Goal: Transaction & Acquisition: Obtain resource

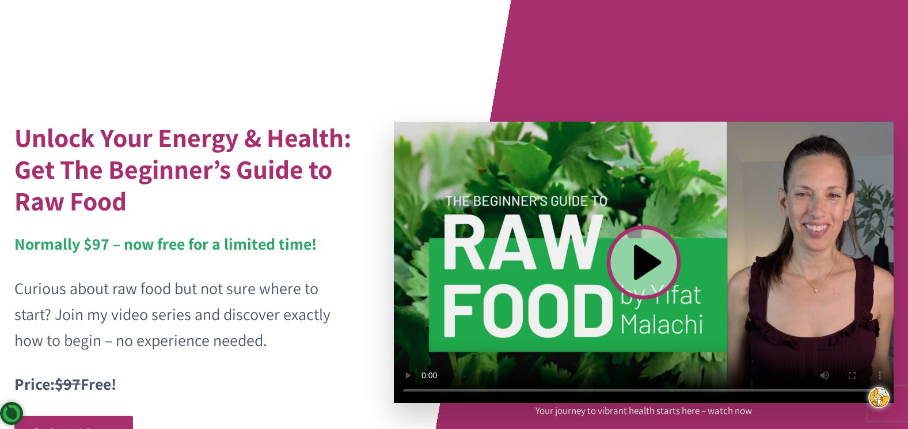
click at [640, 255] on video at bounding box center [644, 262] width 500 height 281
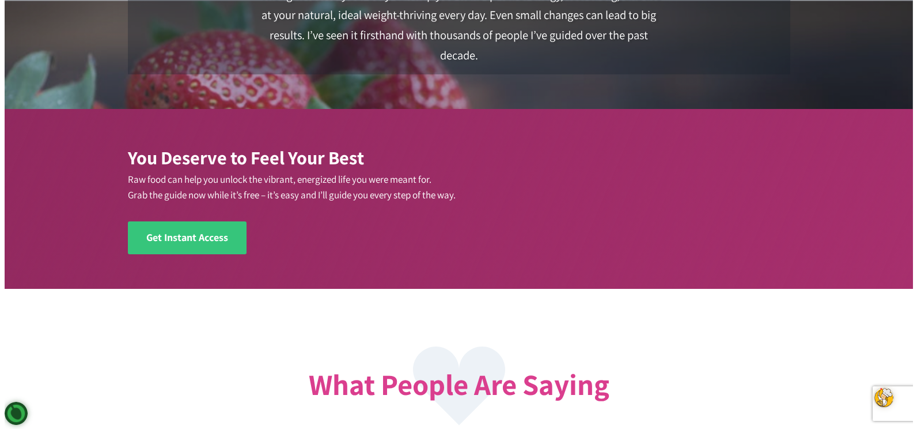
scroll to position [1555, 0]
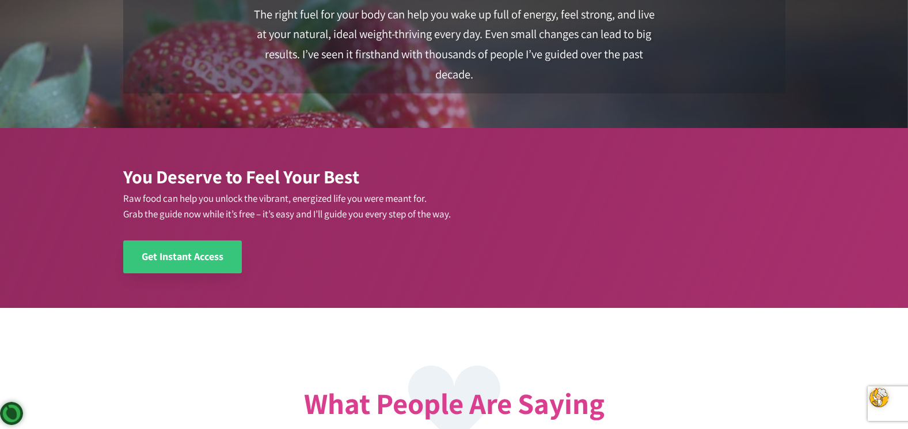
click at [211, 258] on span "Get Instant Access" at bounding box center [183, 255] width 82 height 13
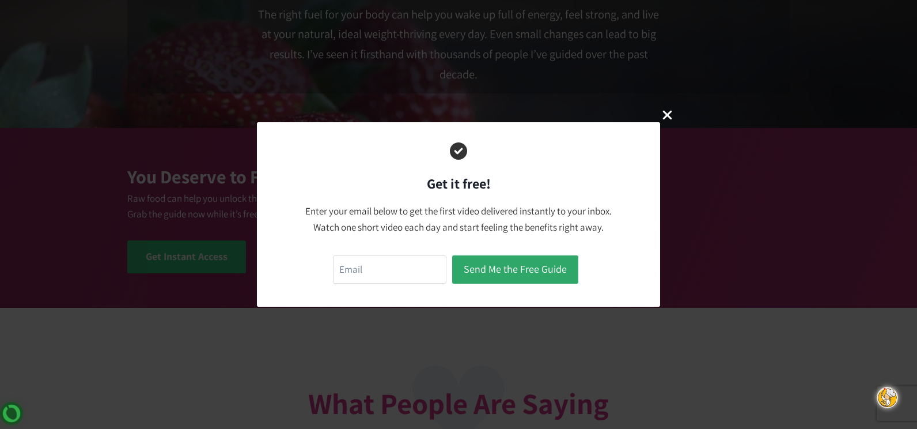
click at [408, 253] on form "Send Me the Free Guide" at bounding box center [458, 269] width 251 height 34
click at [401, 270] on input "email" at bounding box center [389, 269] width 113 height 28
type input "[EMAIL_ADDRESS][DOMAIN_NAME]"
click at [514, 268] on button "Send Me the Free Guide" at bounding box center [515, 269] width 126 height 28
click at [513, 268] on button "Send Me the Free Guide" at bounding box center [515, 269] width 126 height 28
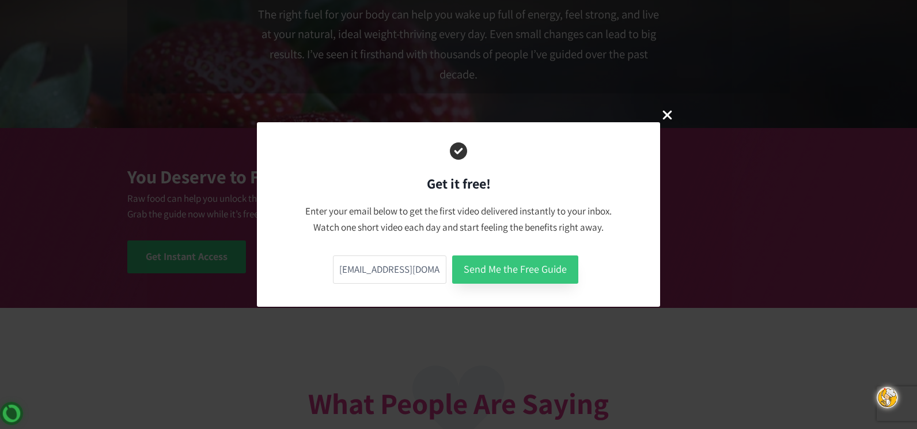
click at [551, 258] on button "Send Me the Free Guide" at bounding box center [515, 269] width 126 height 28
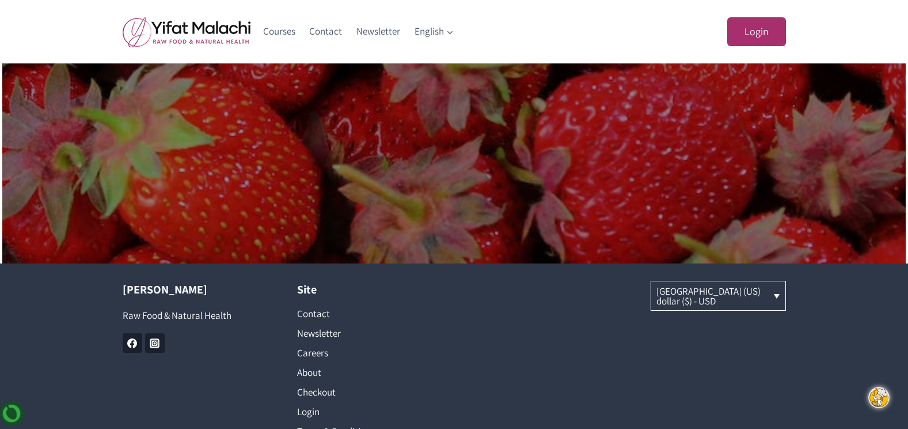
scroll to position [727, 0]
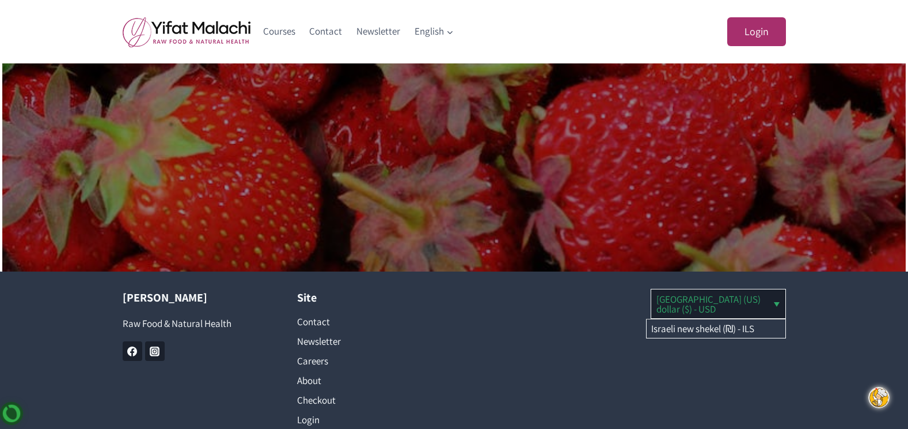
click at [775, 304] on link "United States (US) dollar ($) - USD" at bounding box center [719, 303] width 134 height 28
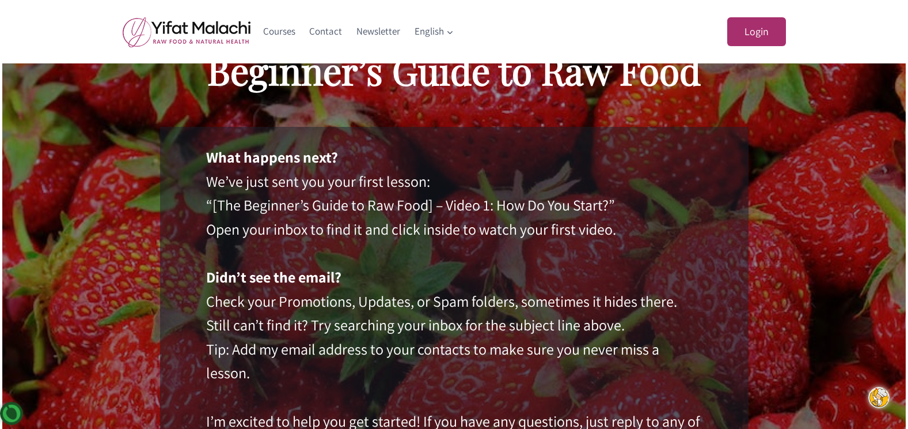
scroll to position [0, 0]
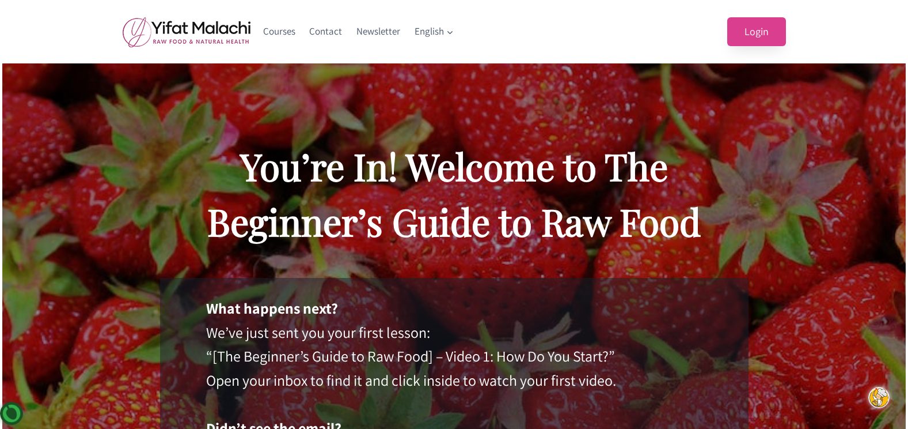
click at [779, 33] on link "Login" at bounding box center [757, 31] width 59 height 29
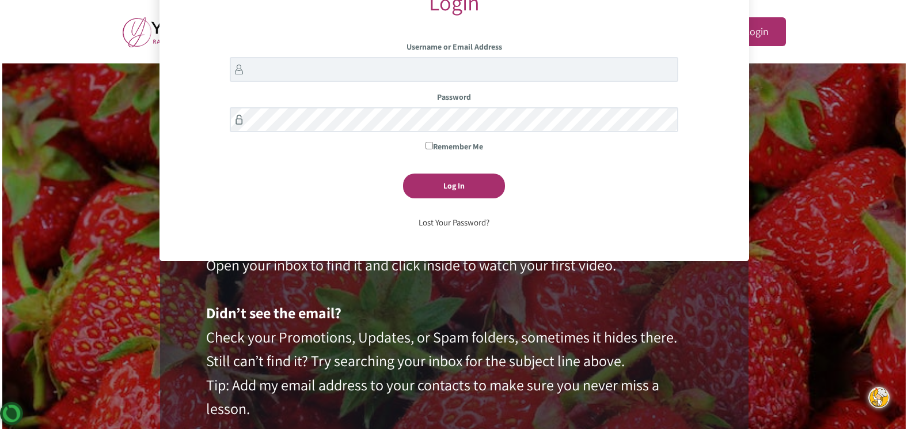
scroll to position [135, 0]
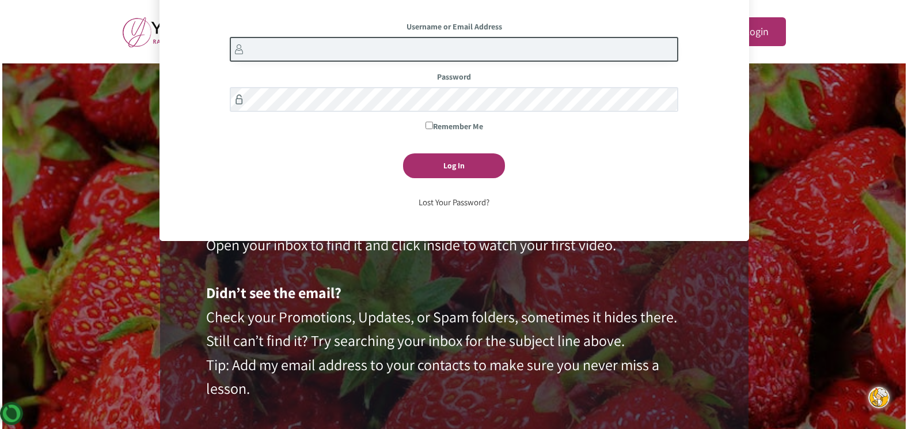
click at [512, 43] on input "Username or Email Address" at bounding box center [454, 49] width 449 height 25
type input "[EMAIL_ADDRESS][DOMAIN_NAME]"
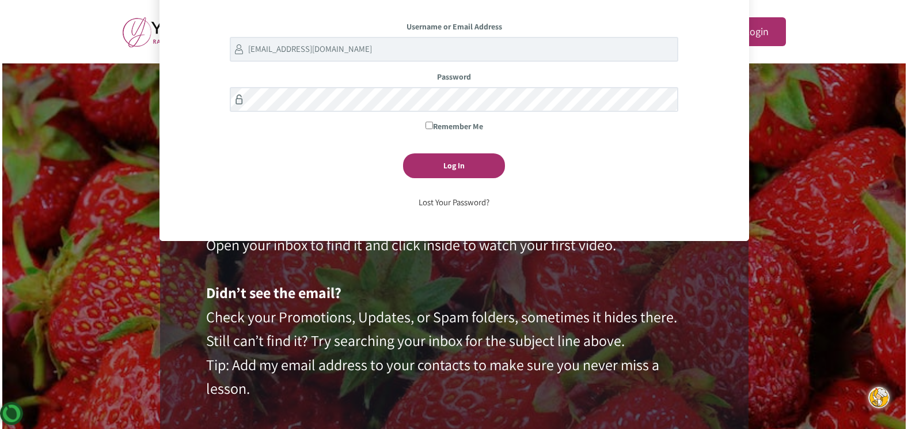
click at [433, 130] on label "Remember Me" at bounding box center [454, 126] width 449 height 13
click at [433, 129] on input "Remember Me" at bounding box center [429, 125] width 7 height 7
checkbox input "true"
click at [445, 173] on input "Log In" at bounding box center [454, 165] width 102 height 25
click at [453, 164] on input "Log In" at bounding box center [454, 165] width 102 height 25
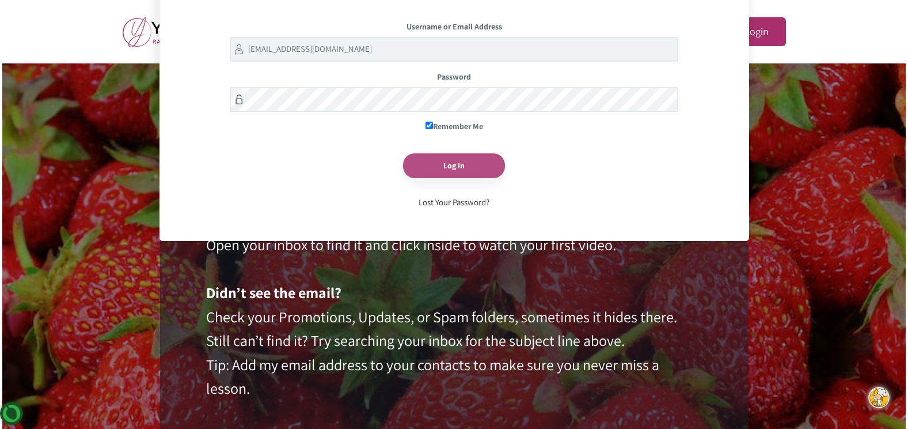
click at [453, 164] on input "Log In" at bounding box center [454, 165] width 102 height 25
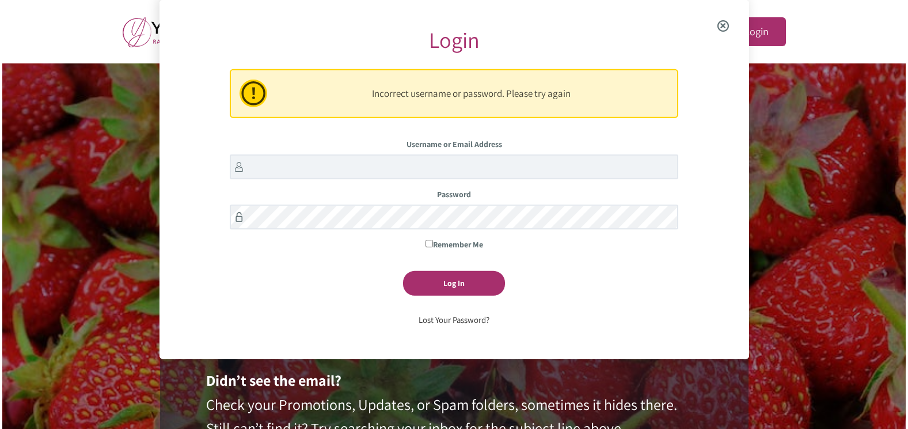
scroll to position [48, 0]
